Goal: Task Accomplishment & Management: Manage account settings

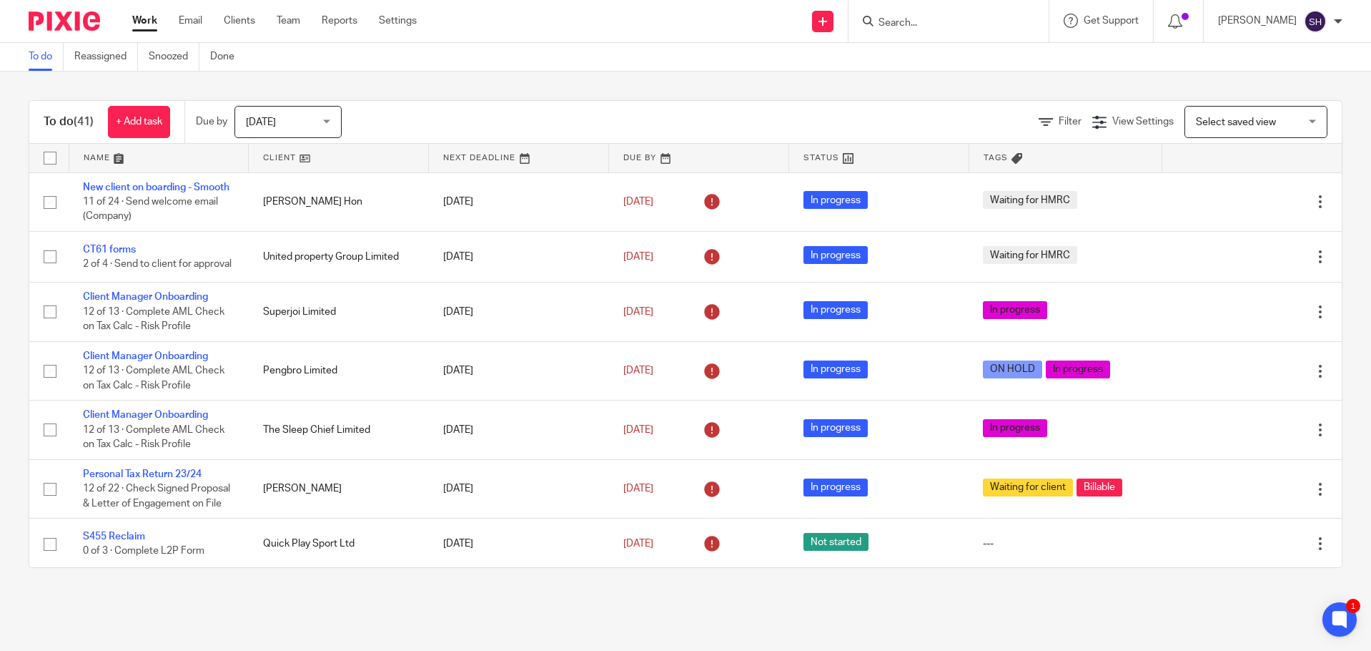
click at [918, 26] on input "Search" at bounding box center [941, 23] width 129 height 13
click at [237, 21] on link "Clients" at bounding box center [239, 21] width 31 height 14
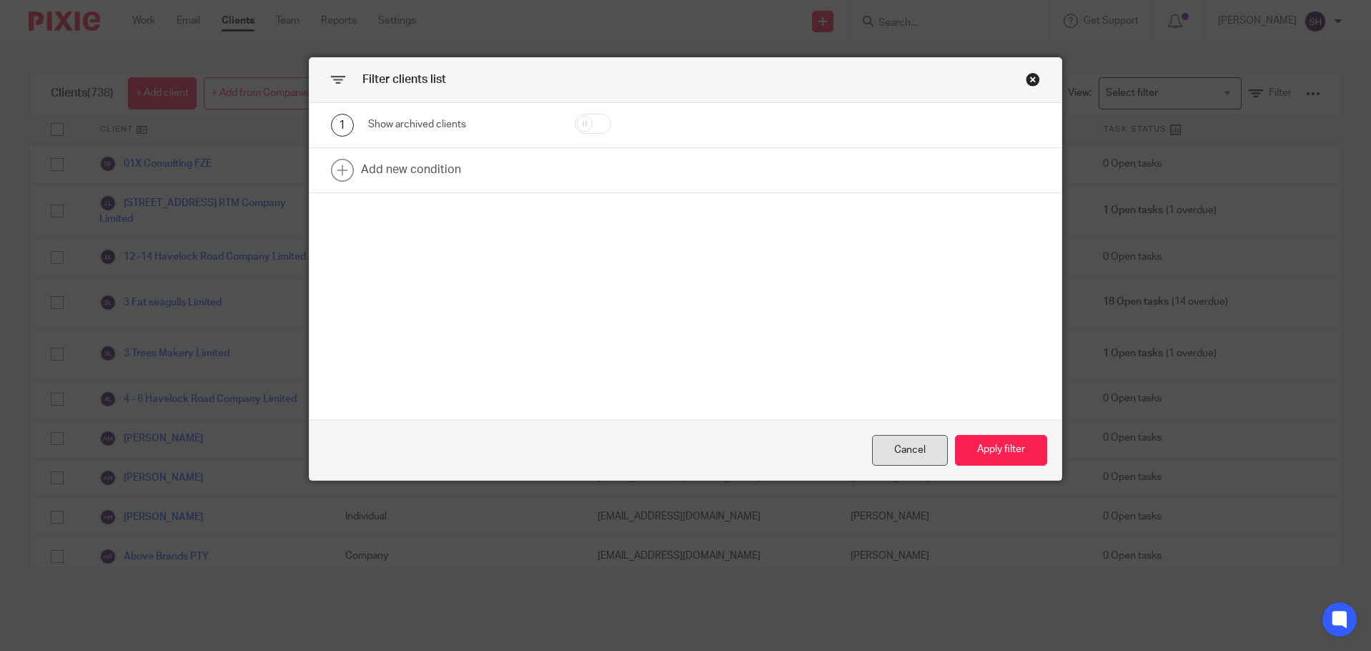
click at [892, 440] on div "Cancel" at bounding box center [910, 450] width 76 height 31
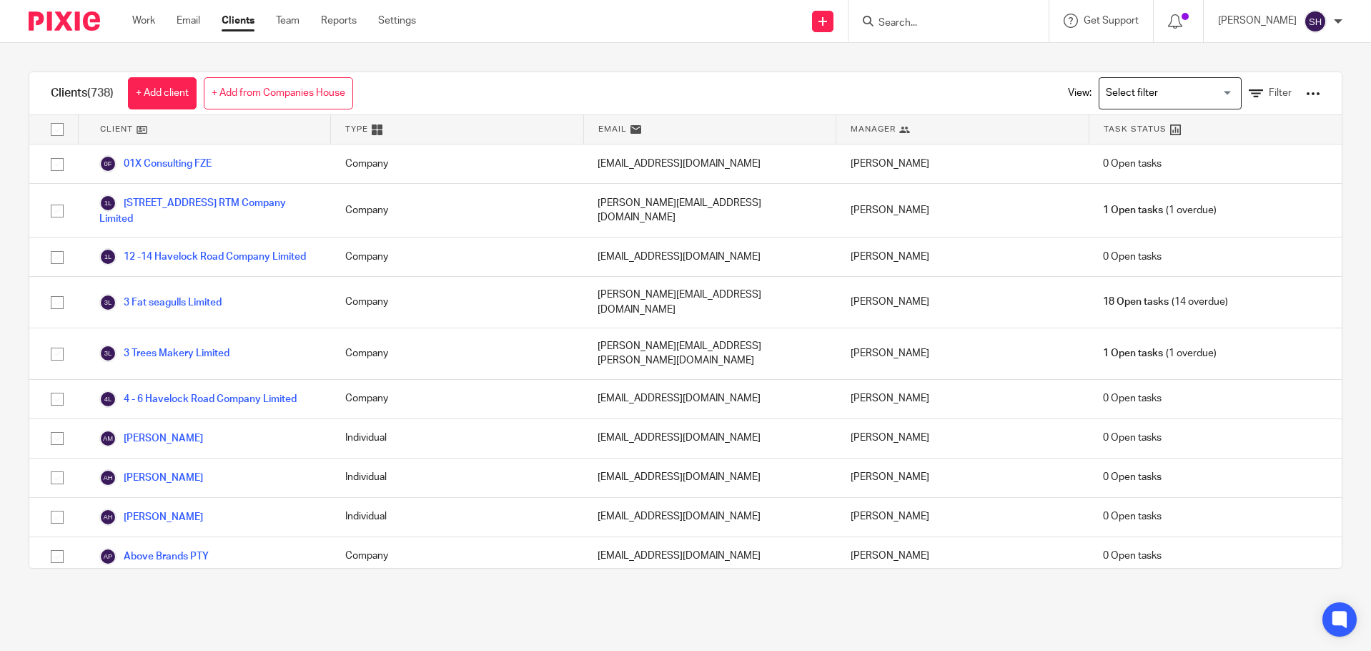
click at [1144, 91] on input "Search for option" at bounding box center [1167, 93] width 132 height 25
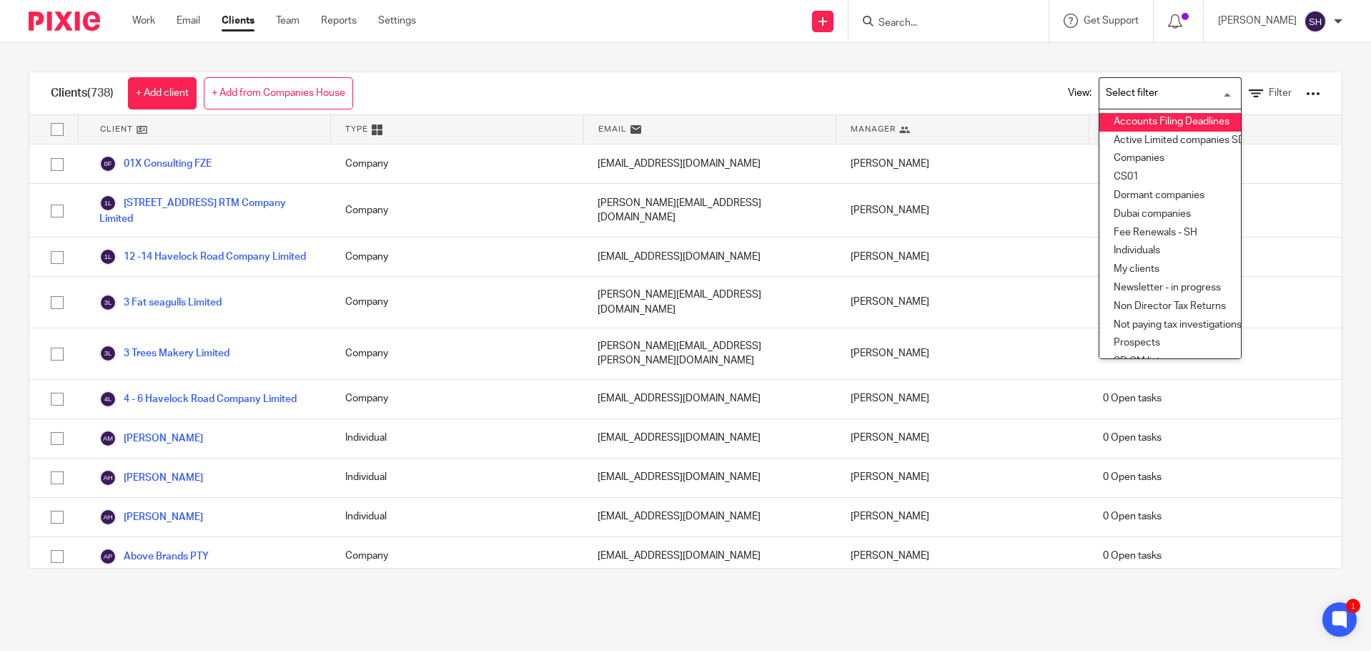
click at [1154, 122] on li "Accounts Filing Deadlines" at bounding box center [1171, 122] width 142 height 19
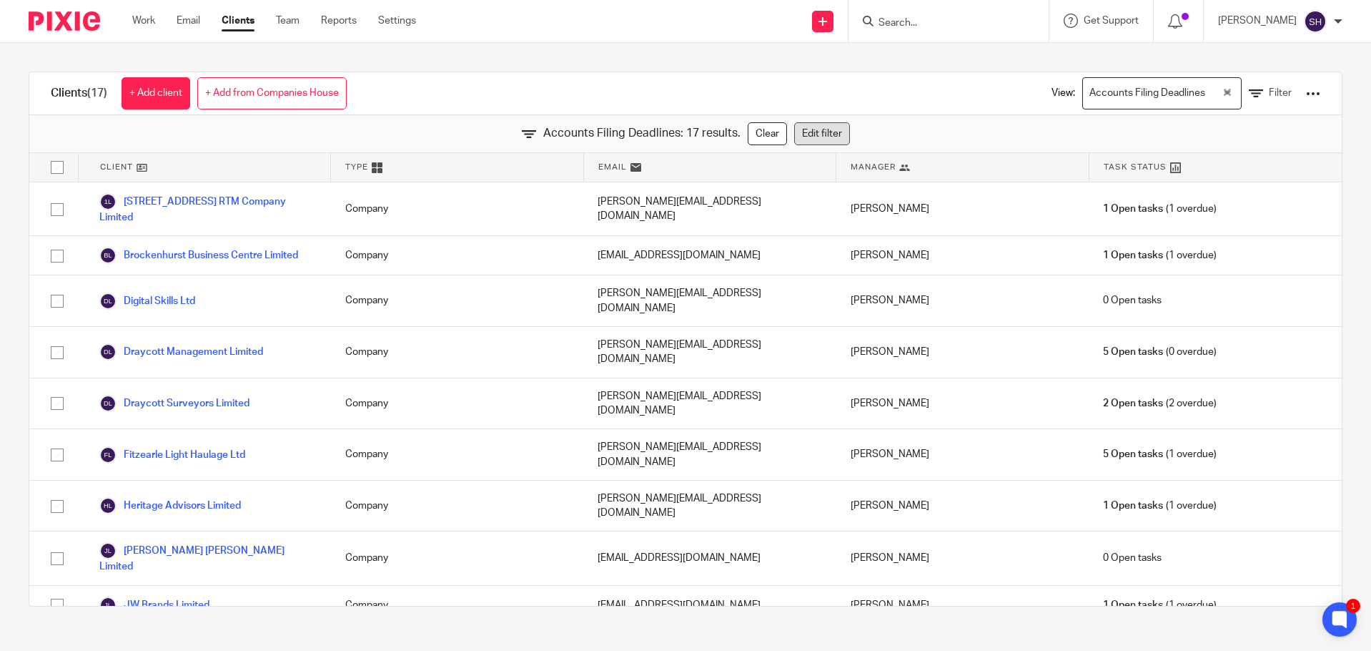
click at [807, 134] on link "Edit filter" at bounding box center [822, 133] width 56 height 23
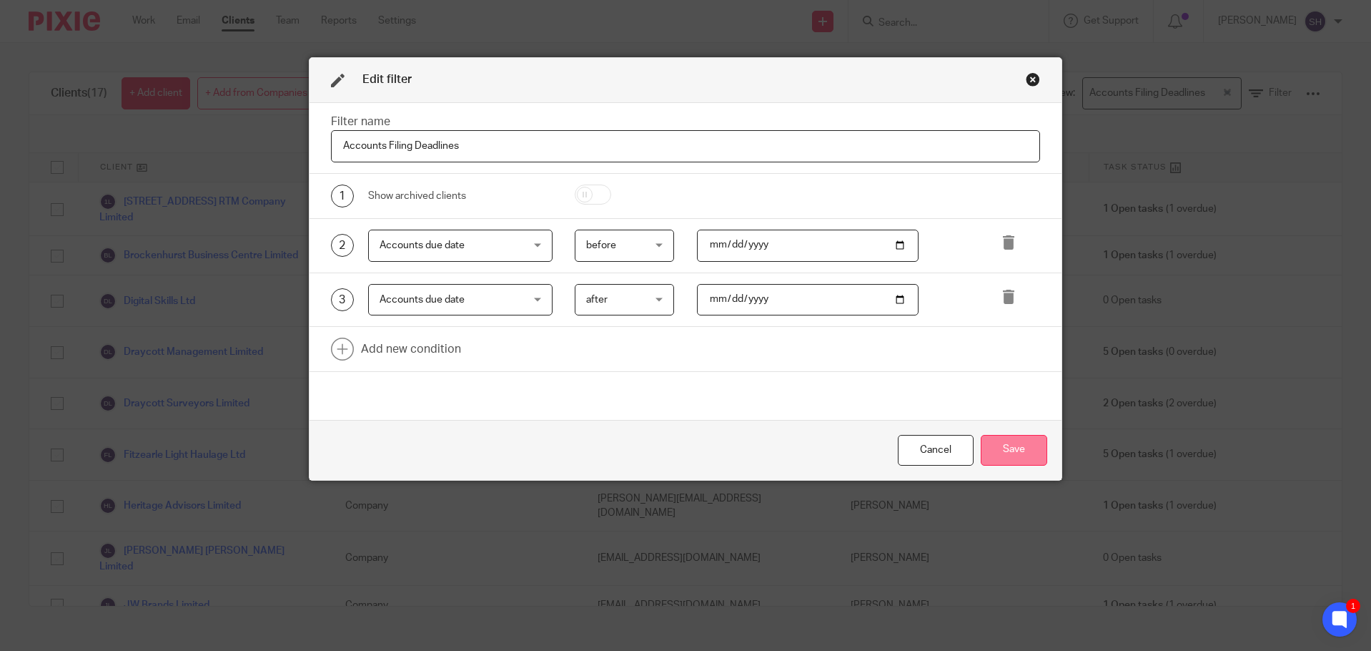
click at [998, 443] on button "Save" at bounding box center [1014, 450] width 67 height 31
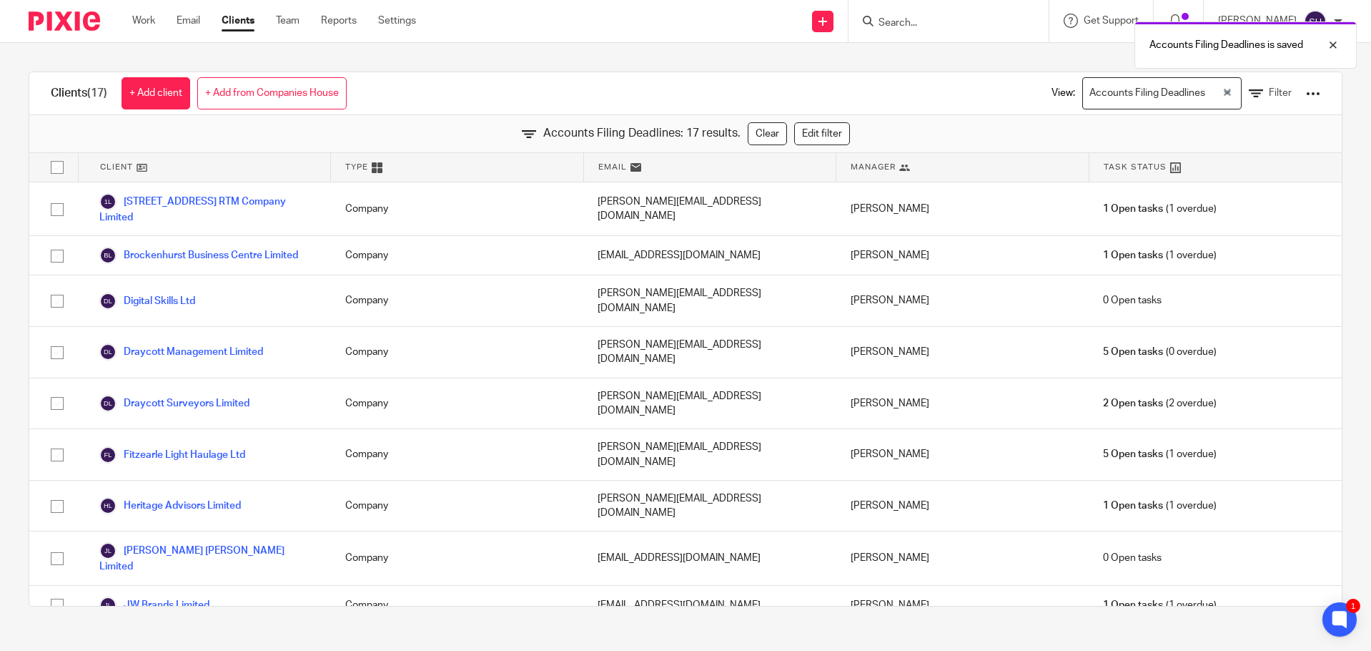
click at [1306, 94] on div at bounding box center [1313, 94] width 14 height 14
click at [1226, 152] on link "Update dates using Companies House" at bounding box center [1198, 147] width 199 height 21
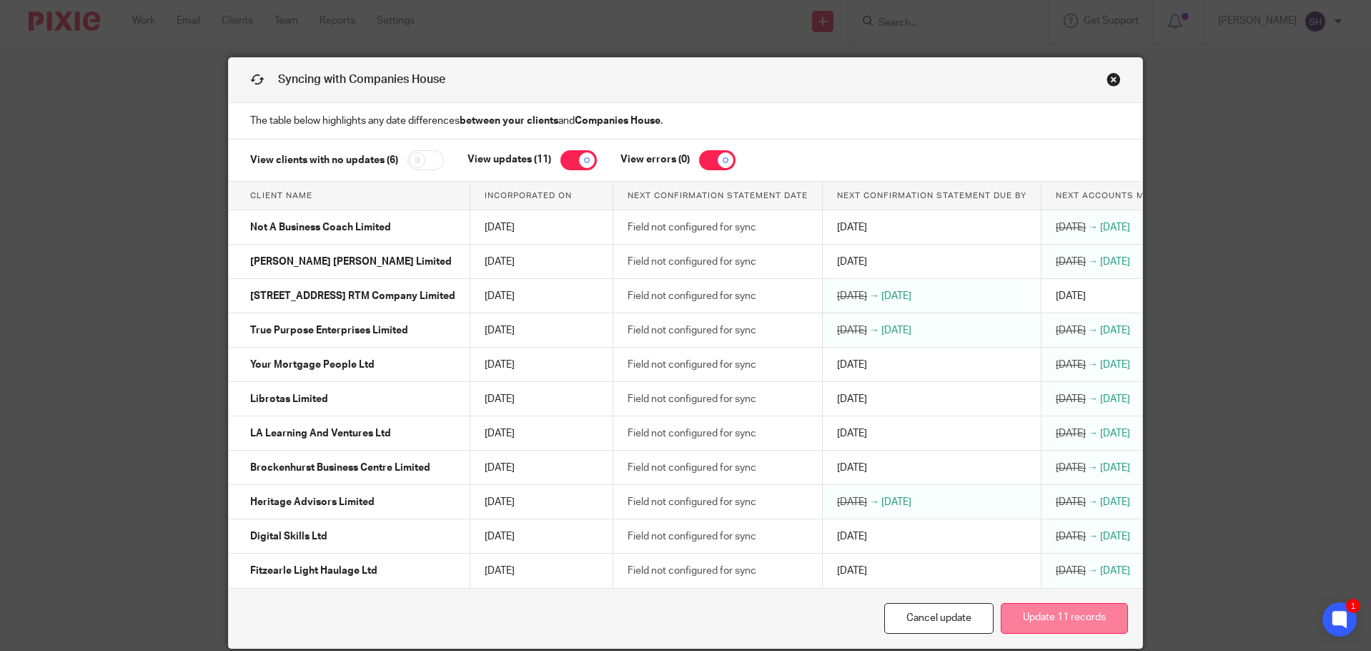
click at [1078, 629] on button "Update 11 records" at bounding box center [1064, 618] width 127 height 31
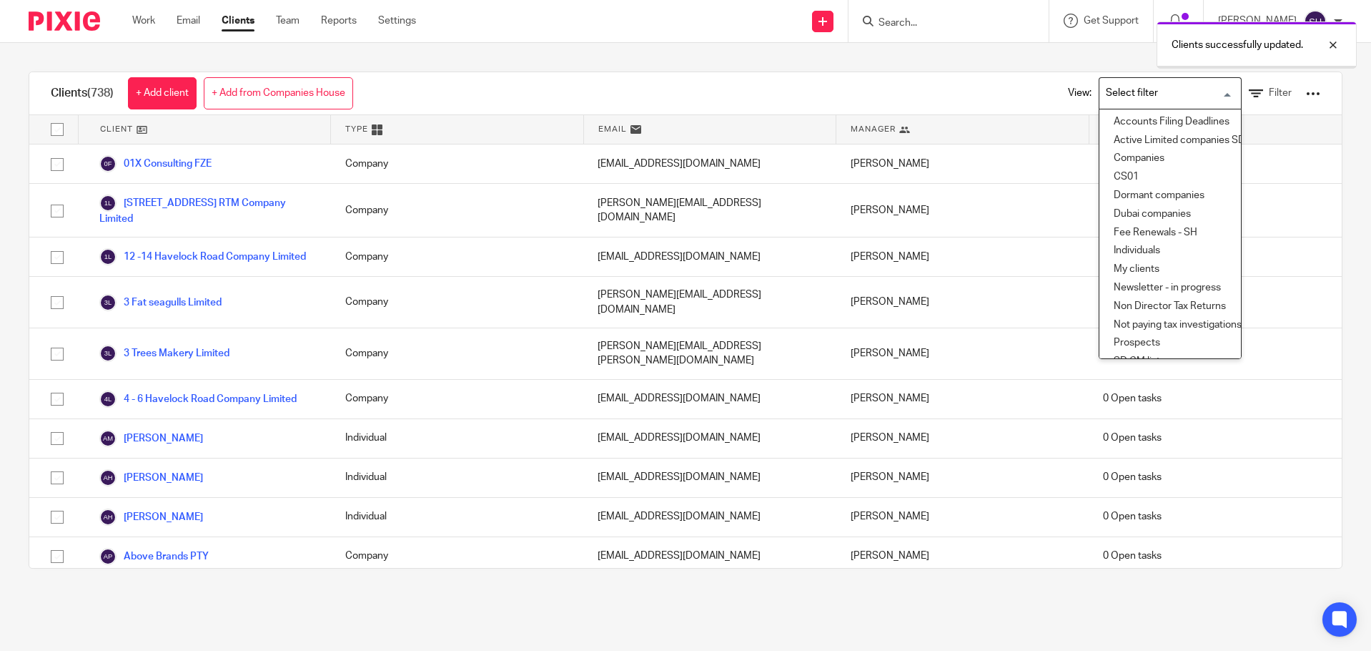
click at [1136, 113] on li "Accounts Filing Deadlines" at bounding box center [1171, 122] width 142 height 19
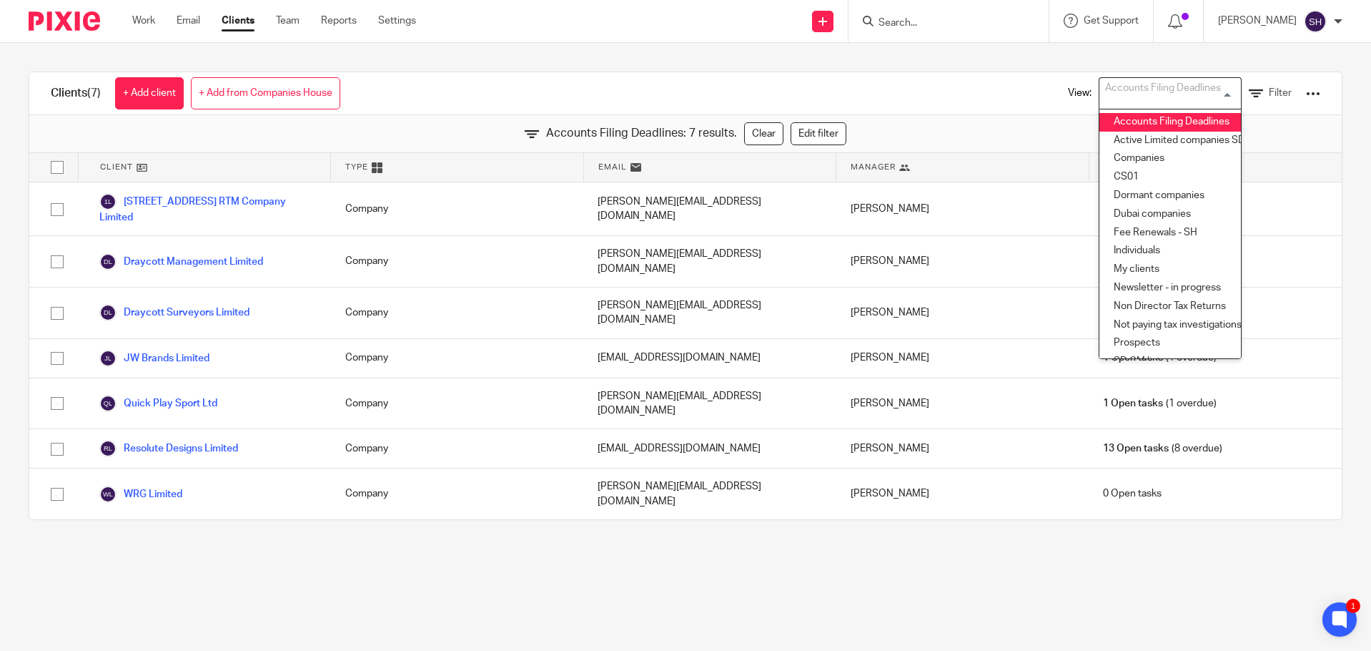
click at [869, 489] on div "Clients (7) + Add client + Add from Companies House View: Accounts Filing Deadl…" at bounding box center [685, 296] width 1371 height 506
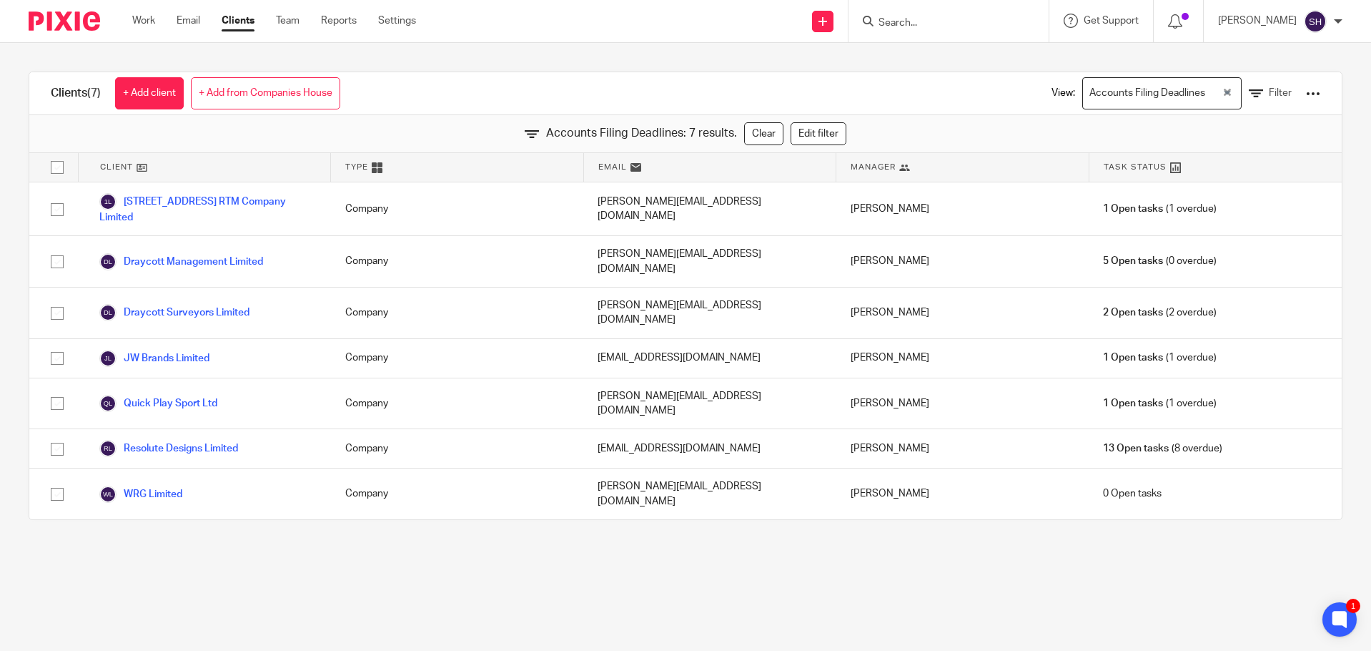
click at [295, 535] on main "Clients (7) + Add client + Add from Companies House View: Accounts Filing Deadl…" at bounding box center [685, 325] width 1371 height 651
click at [213, 555] on main "Clients (7) + Add client + Add from Companies House View: Accounts Filing Deadl…" at bounding box center [685, 325] width 1371 height 651
click at [1138, 91] on div "Accounts Filing Deadlines" at bounding box center [1152, 92] width 139 height 28
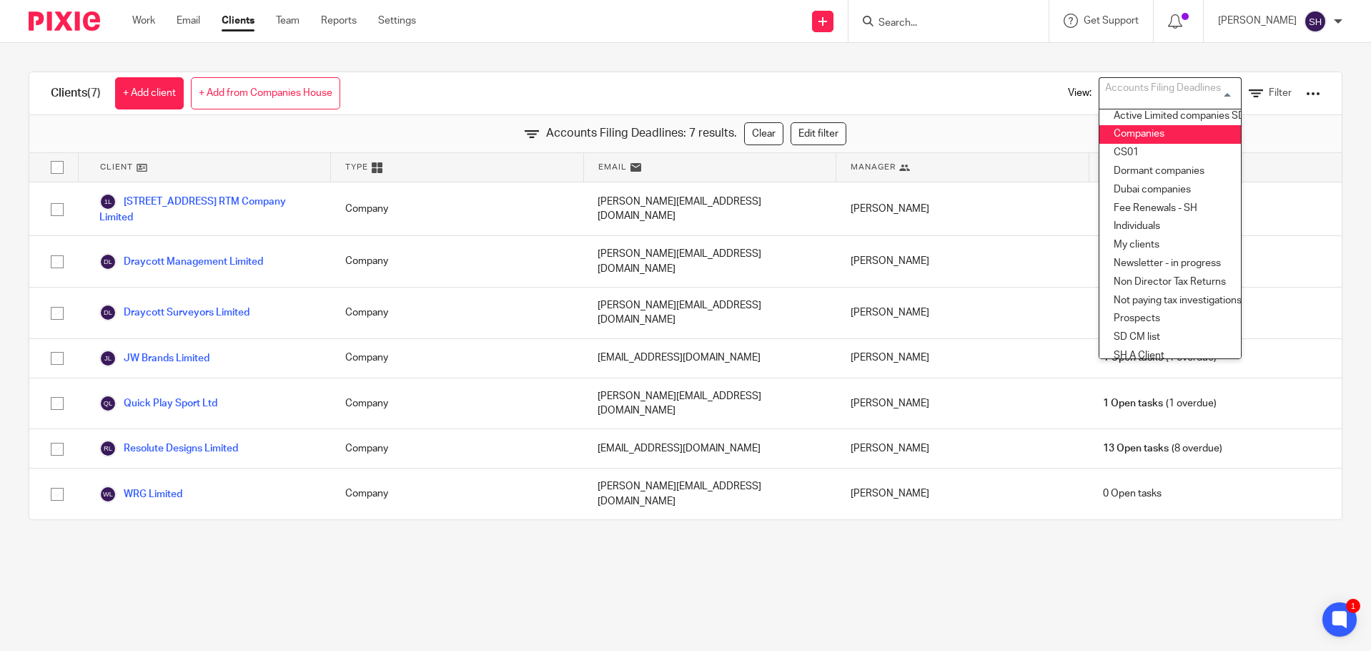
scroll to position [101, 0]
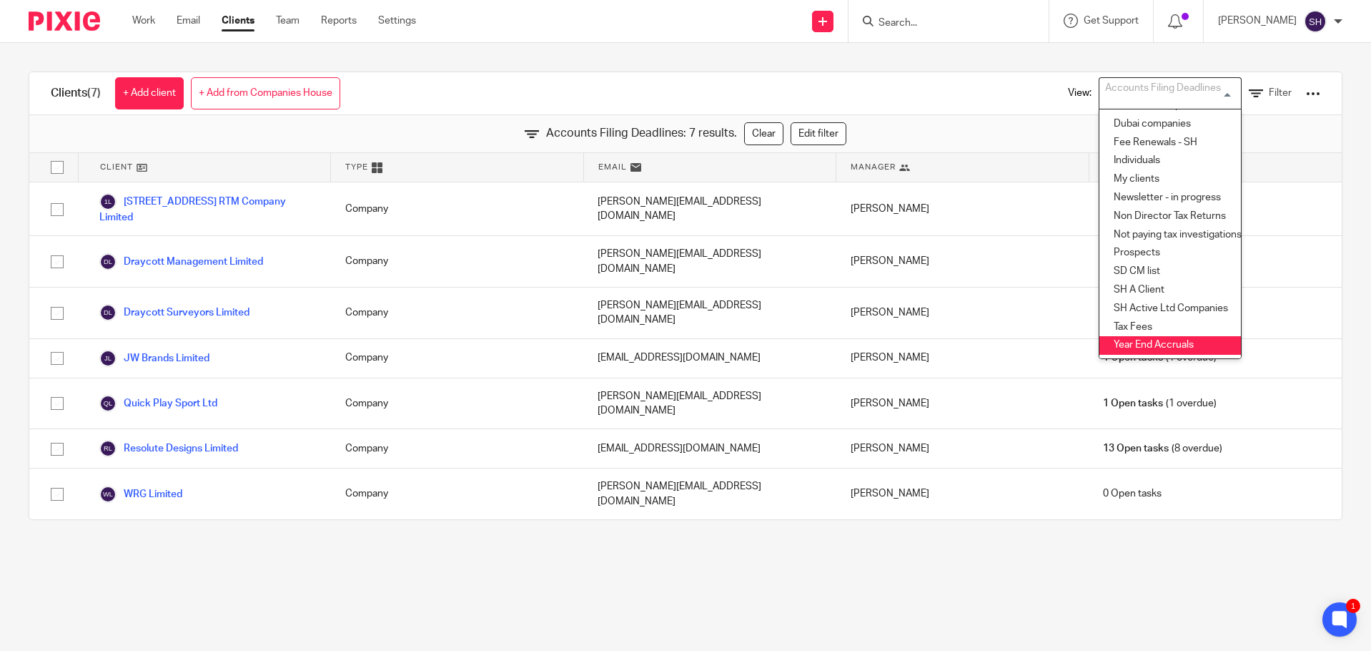
click at [1128, 336] on li "Year End Accruals" at bounding box center [1171, 345] width 142 height 19
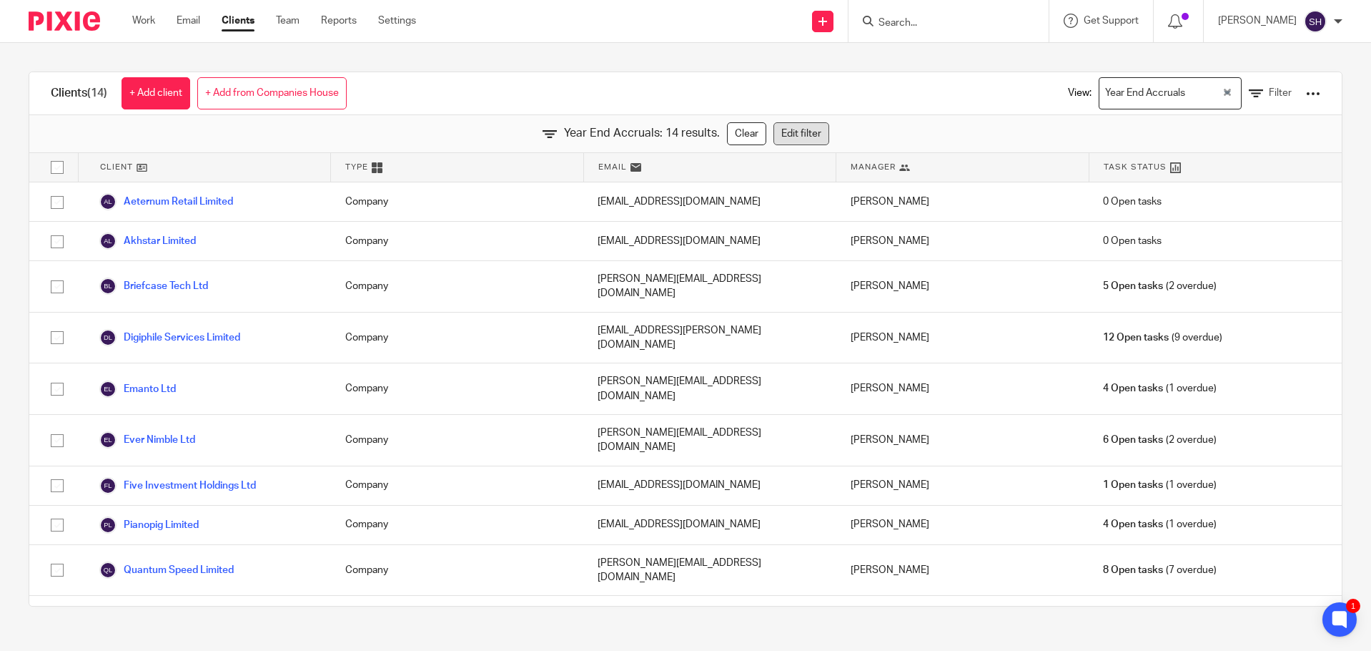
click at [794, 123] on div "Year End Accruals: 14 results. Clear Edit filter" at bounding box center [685, 134] width 1313 height 38
click at [786, 131] on link "Edit filter" at bounding box center [802, 133] width 56 height 23
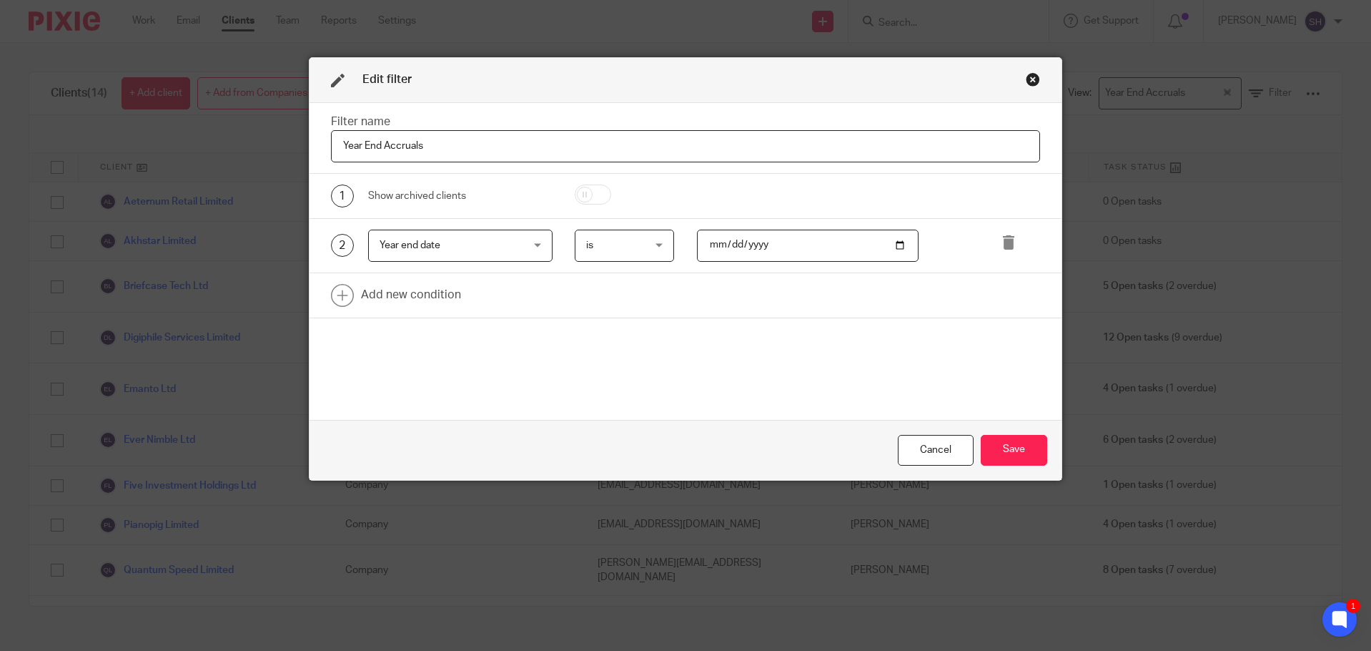
click at [711, 248] on input "2025-06-30" at bounding box center [808, 246] width 222 height 32
type input "2025-06-03"
type input "2025-08-31"
click at [1039, 456] on button "Save" at bounding box center [1014, 450] width 67 height 31
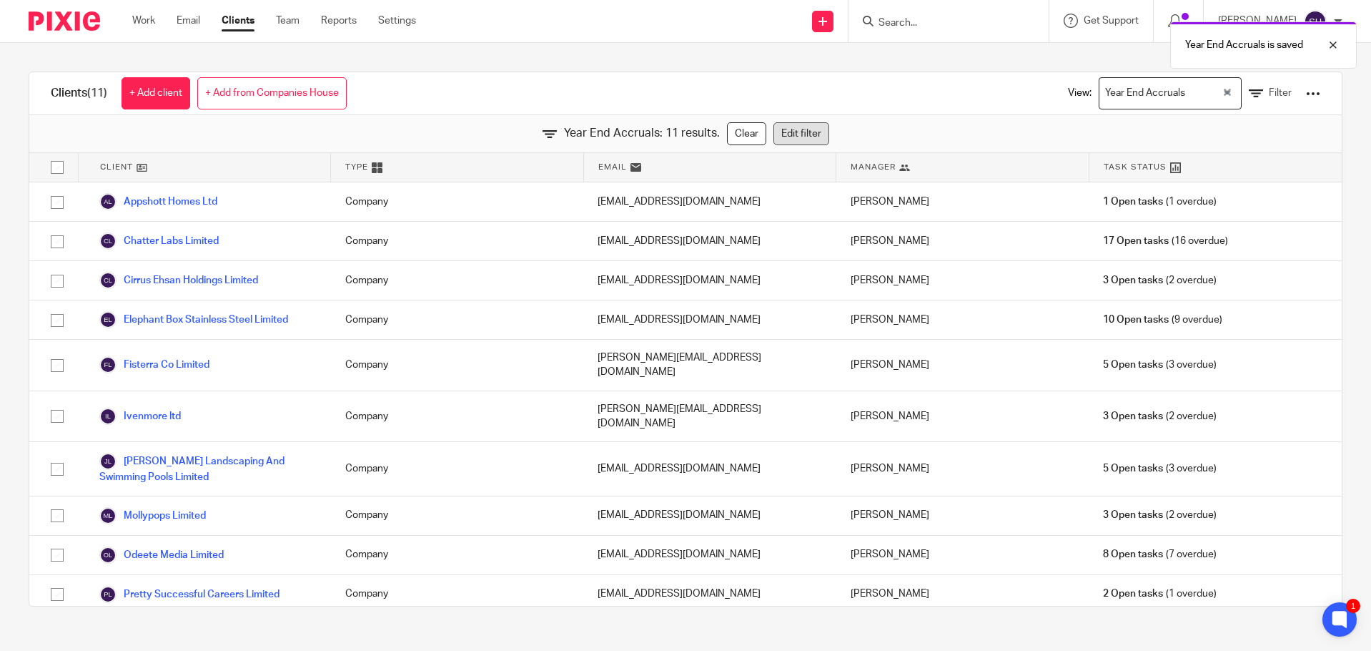
click at [790, 137] on link "Edit filter" at bounding box center [802, 133] width 56 height 23
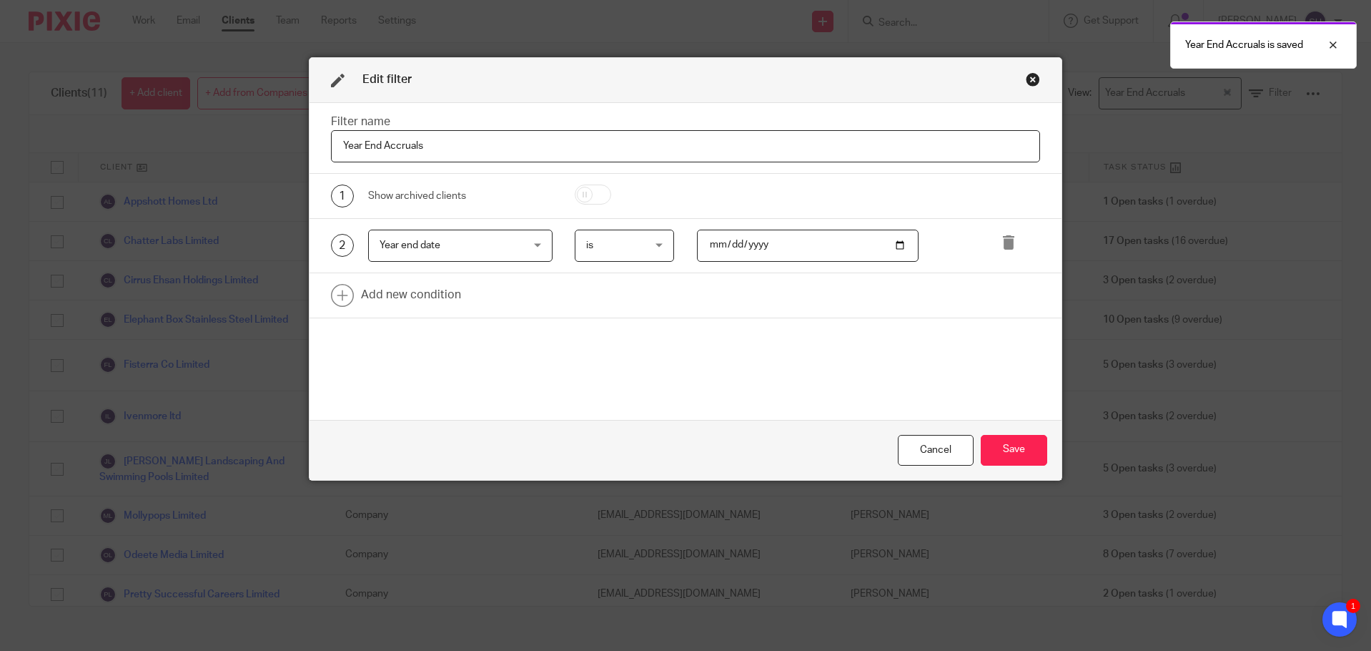
click at [1030, 80] on div "Close this dialog window" at bounding box center [1033, 79] width 14 height 14
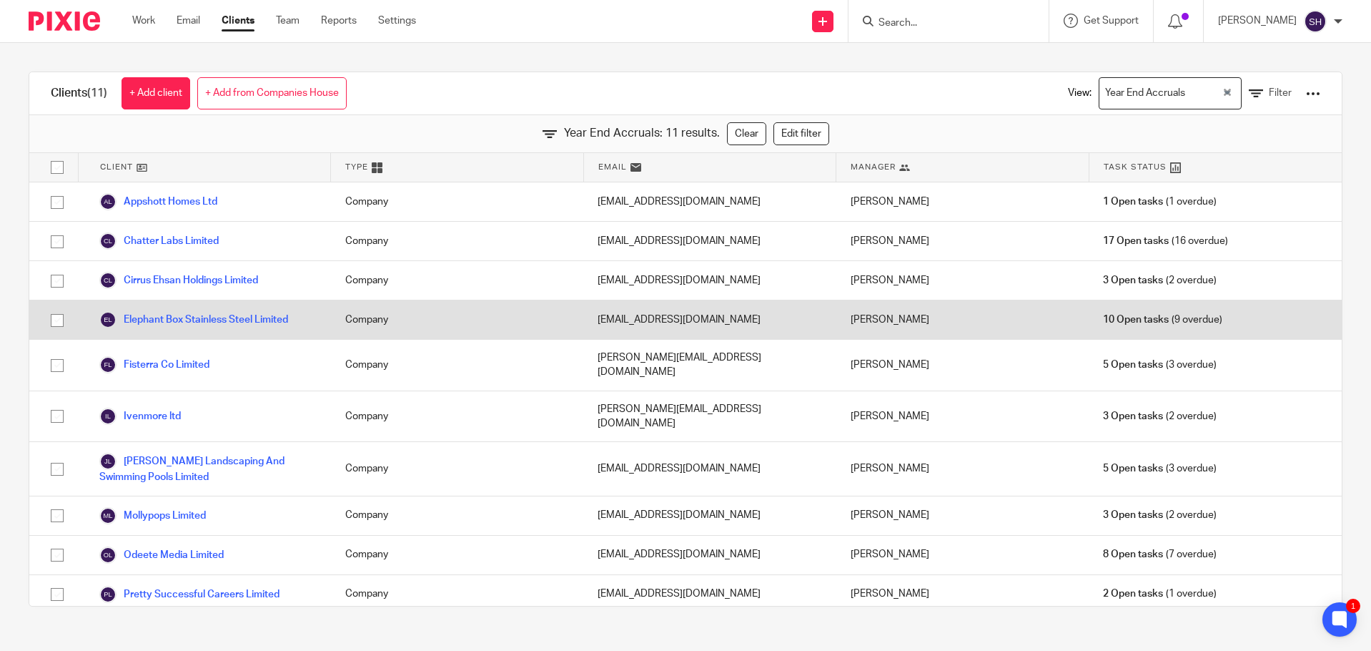
scroll to position [23, 0]
